Goal: Find specific page/section: Find specific page/section

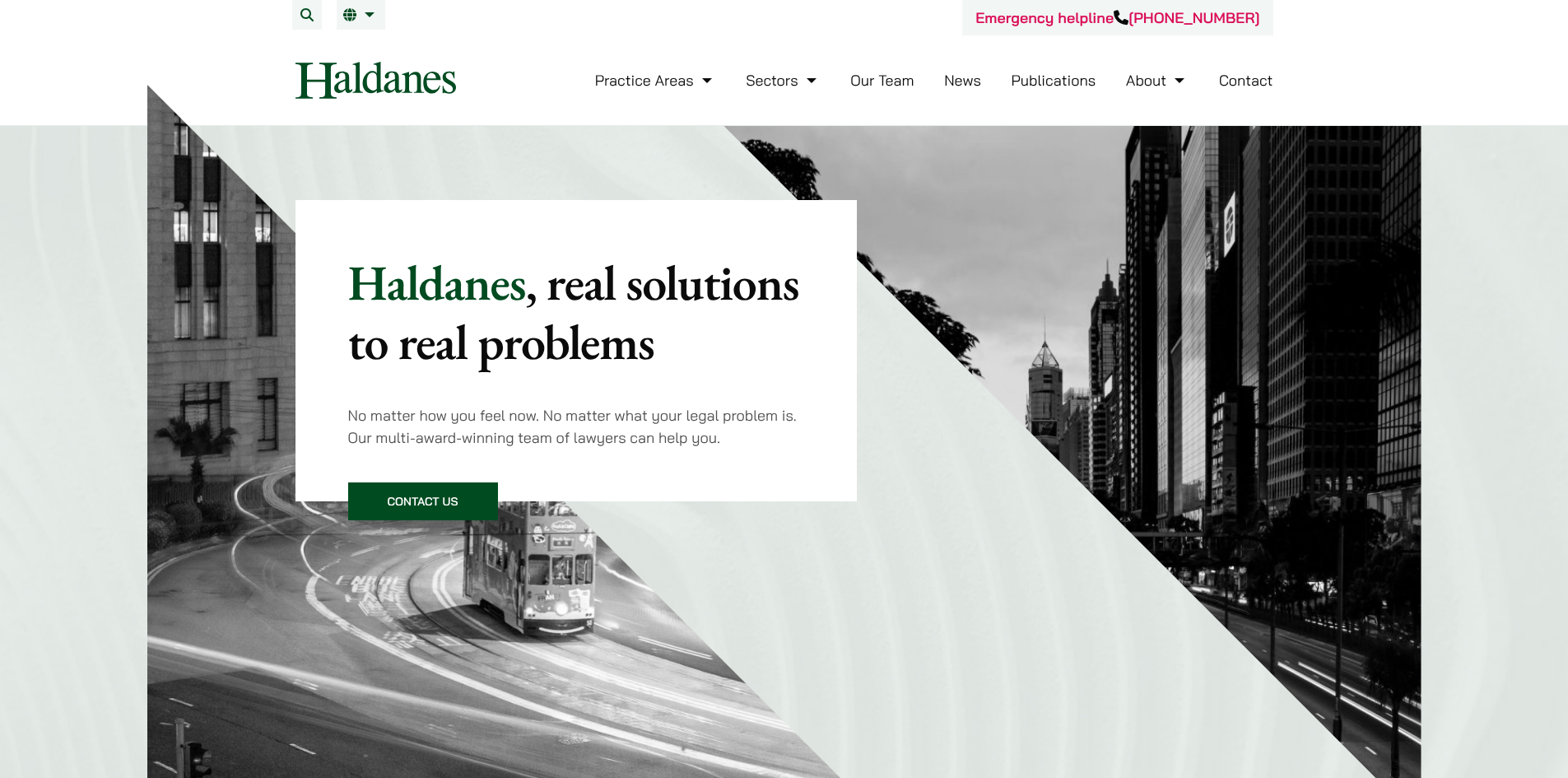
click at [895, 75] on link "Our Team" at bounding box center [881, 81] width 64 height 19
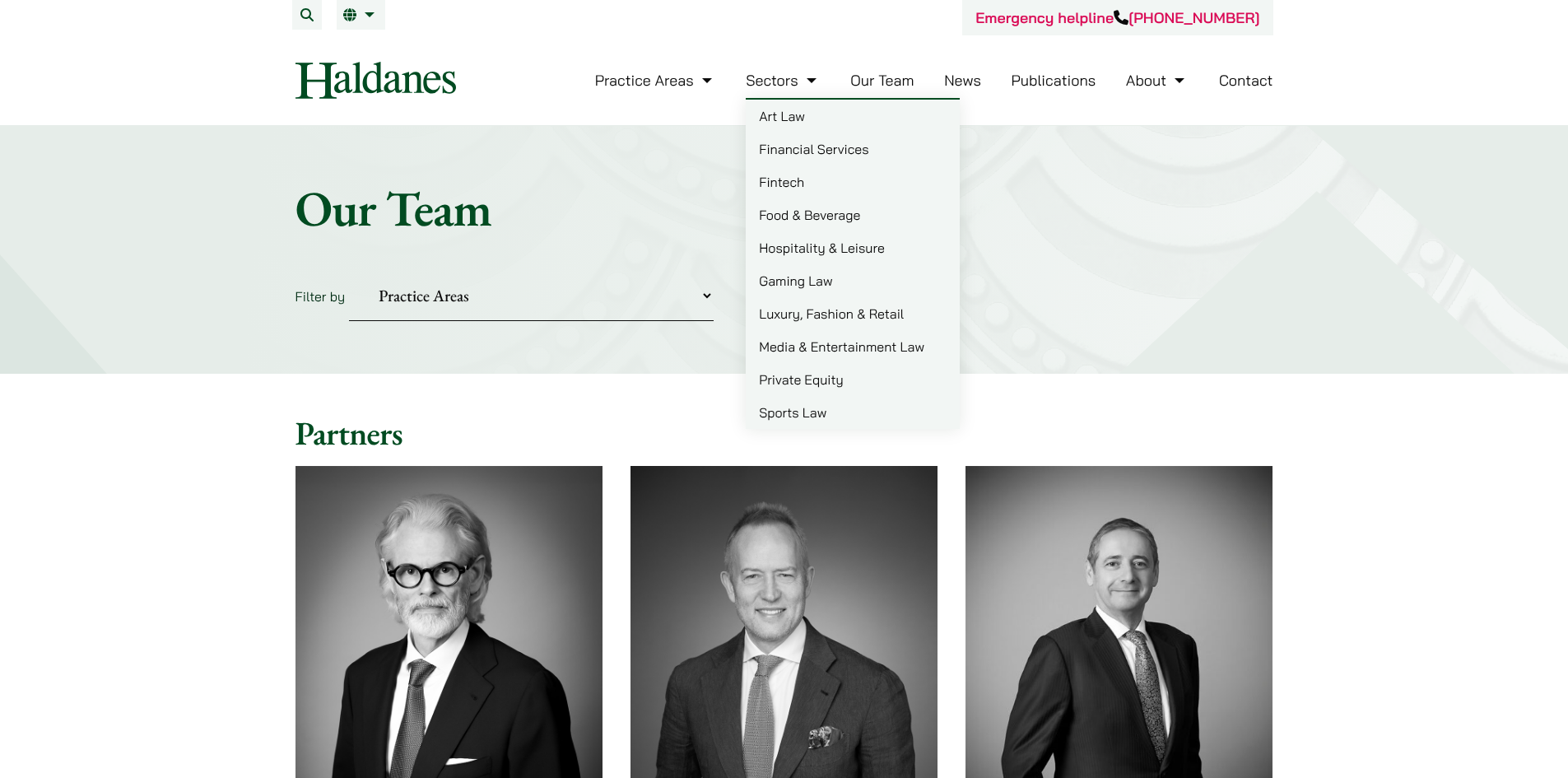
click at [780, 81] on link "Sectors" at bounding box center [783, 81] width 74 height 19
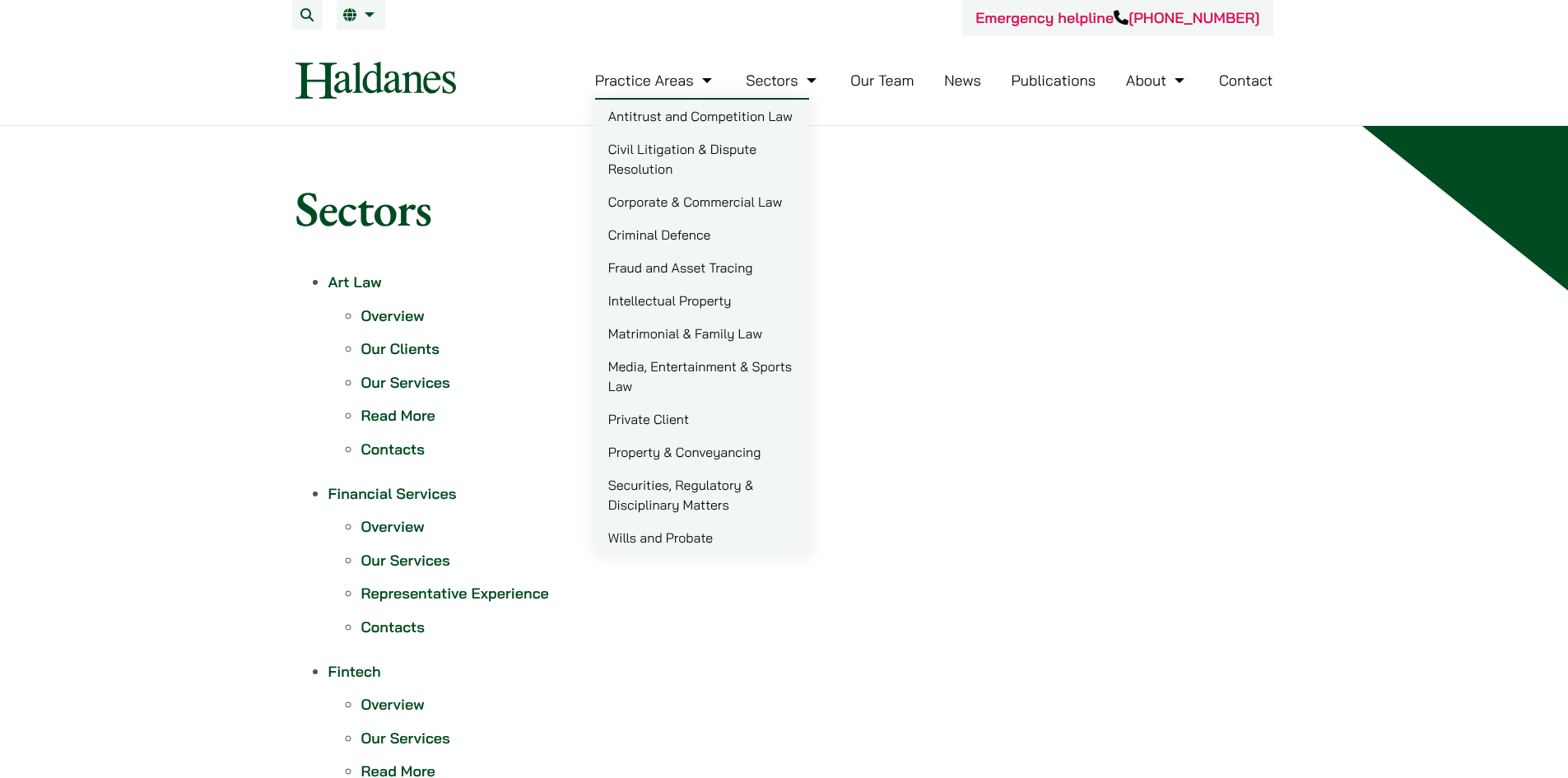
click at [679, 338] on link "Matrimonial & Family Law" at bounding box center [702, 333] width 214 height 33
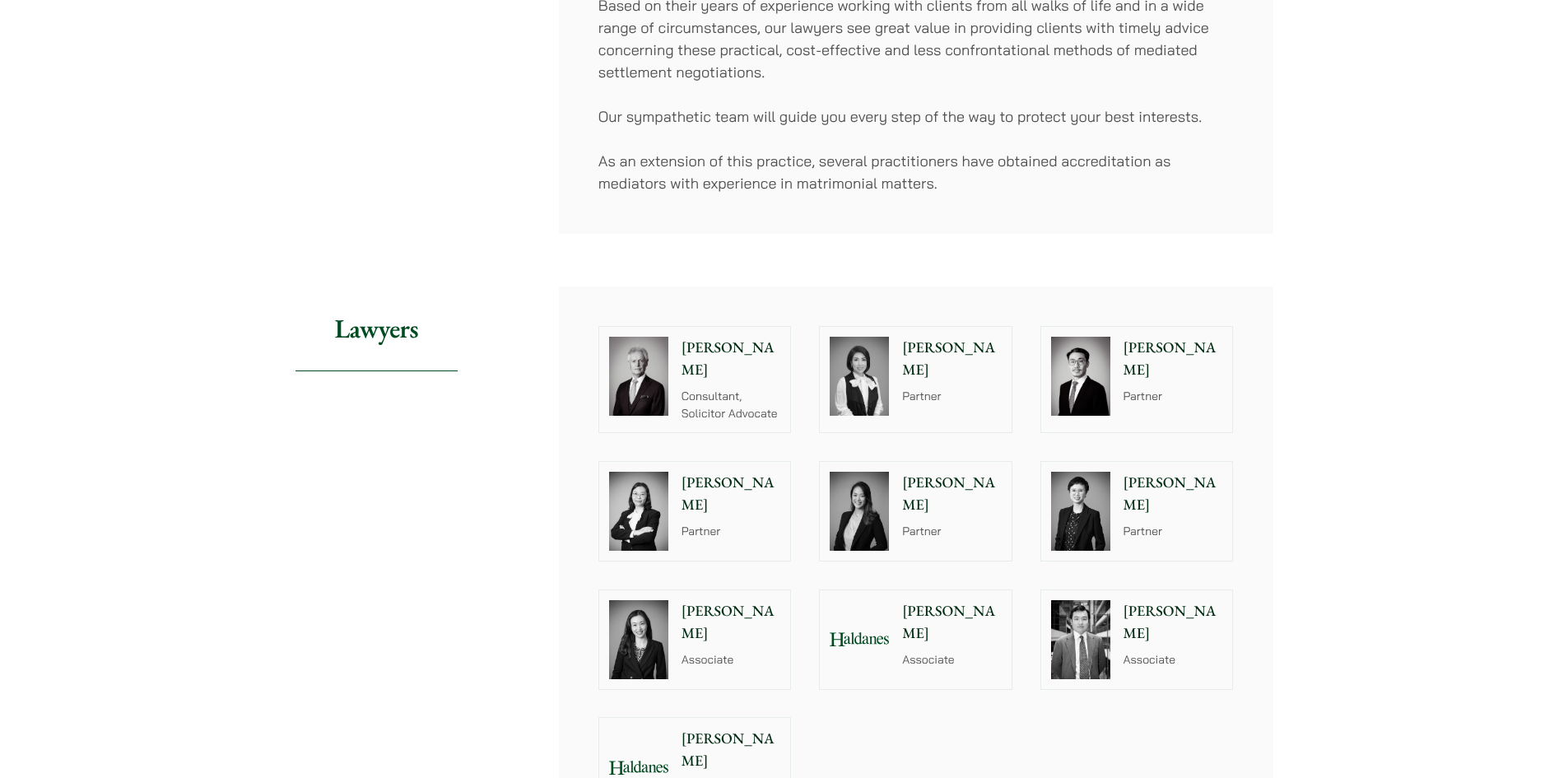
scroll to position [988, 0]
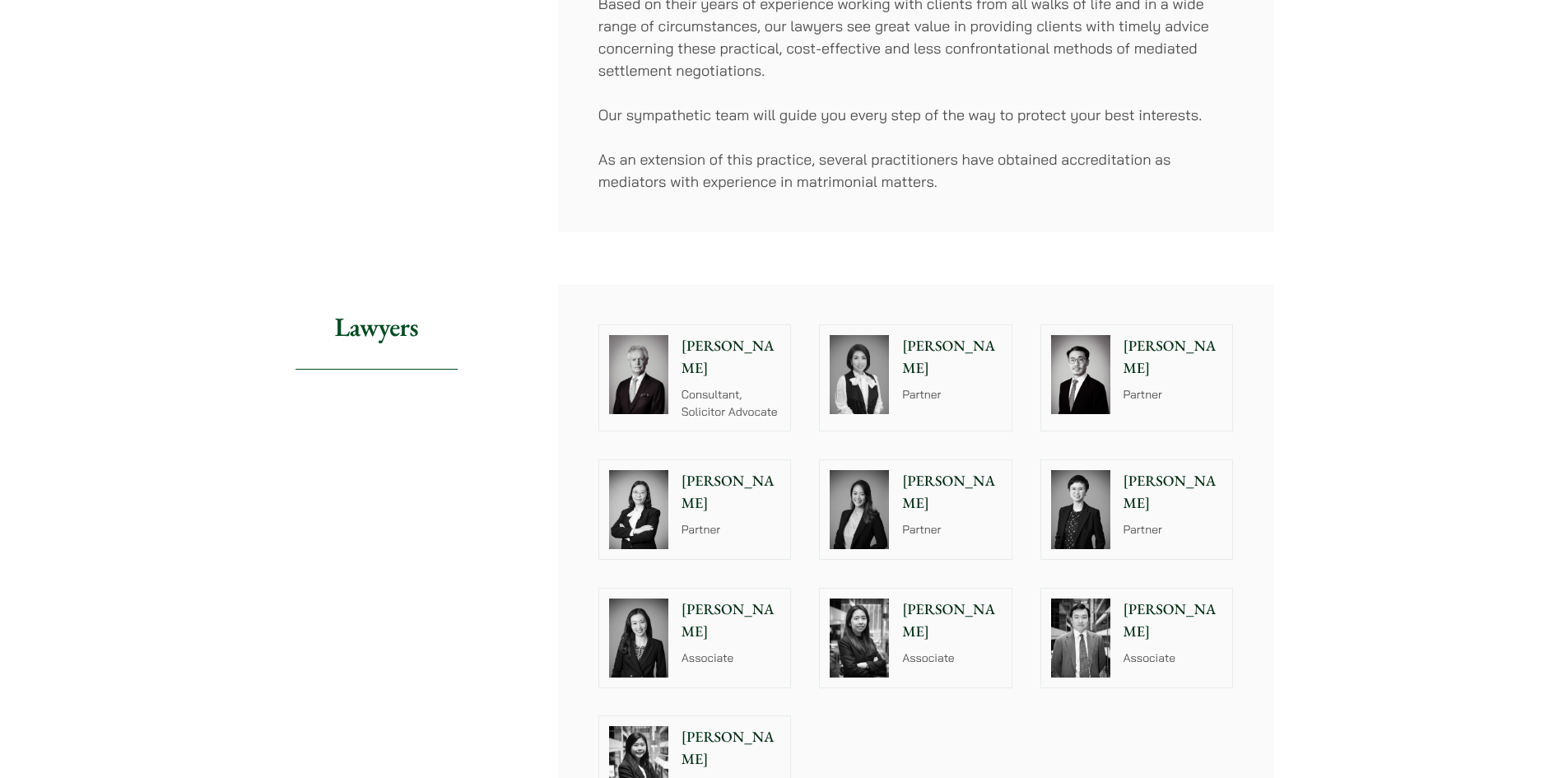
click at [910, 386] on p "Partner" at bounding box center [951, 395] width 100 height 17
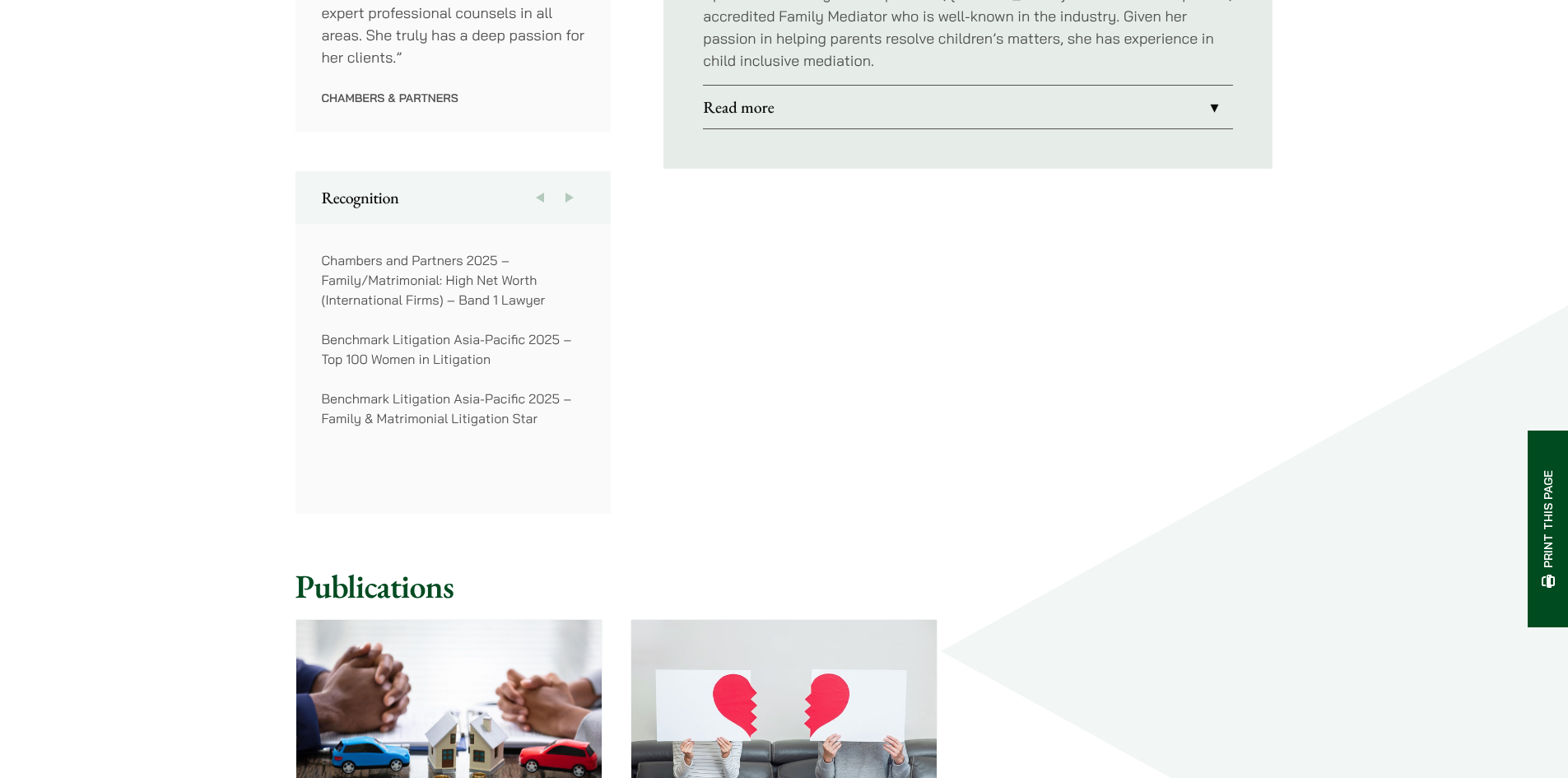
scroll to position [988, 0]
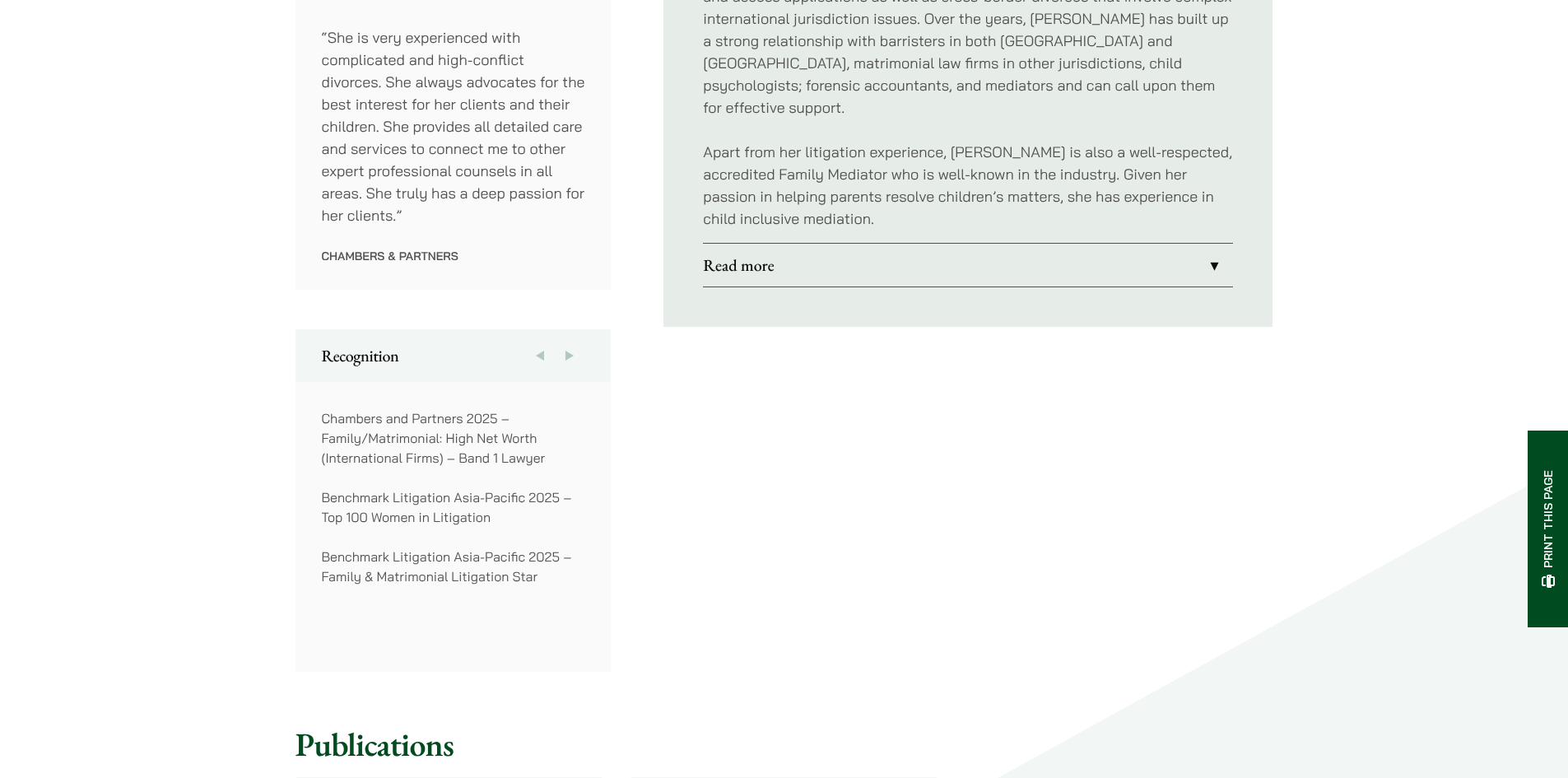
click at [568, 351] on button "Next" at bounding box center [569, 356] width 29 height 53
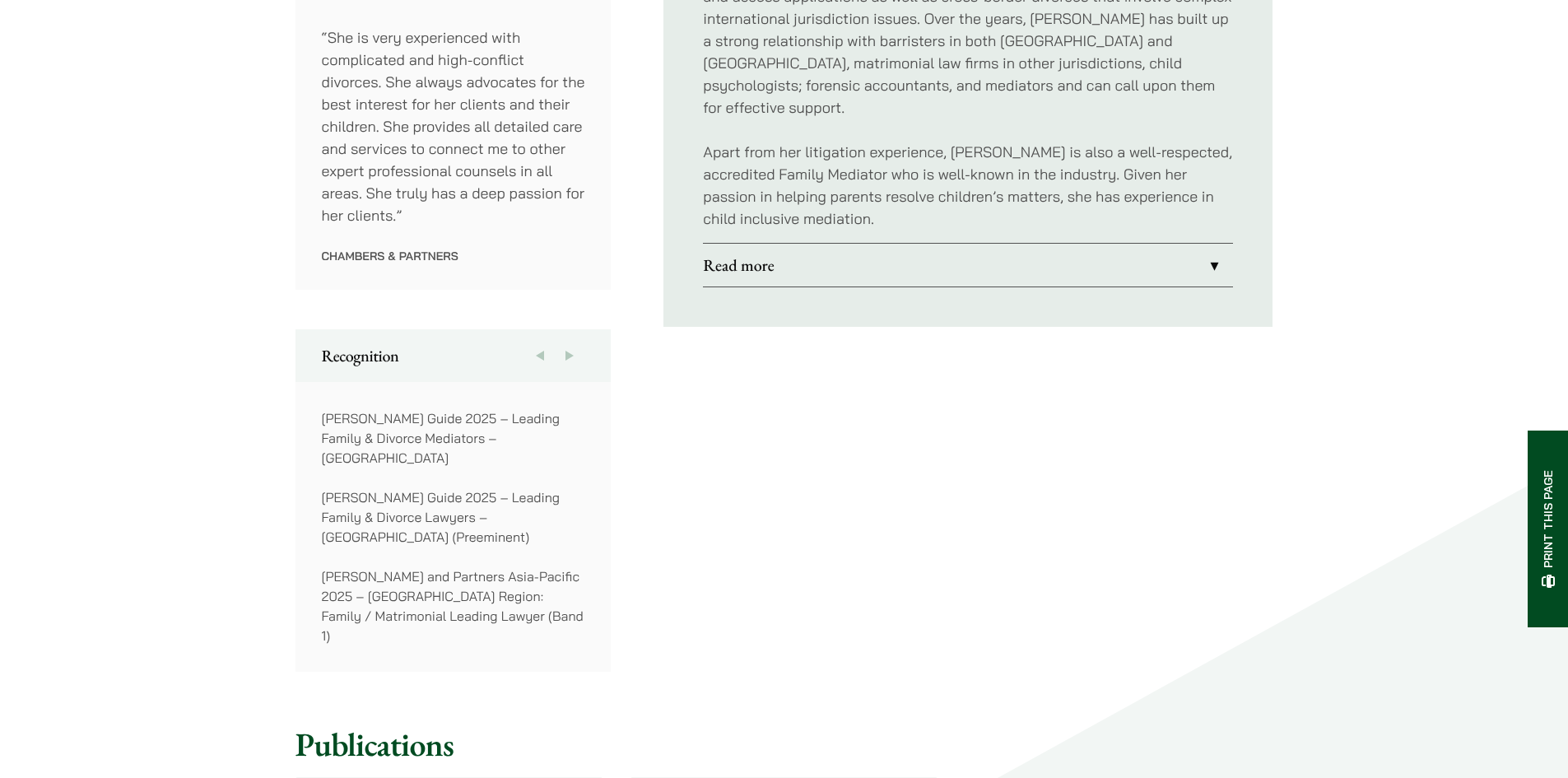
click at [568, 351] on button "Next" at bounding box center [569, 356] width 29 height 53
